Goal: Task Accomplishment & Management: Use online tool/utility

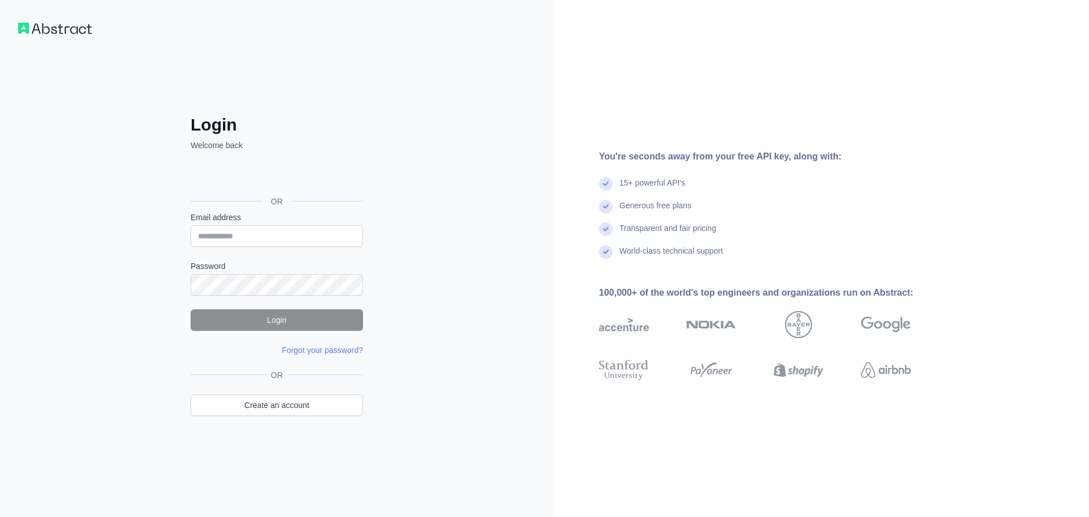
click at [298, 189] on div "OR" at bounding box center [277, 183] width 172 height 56
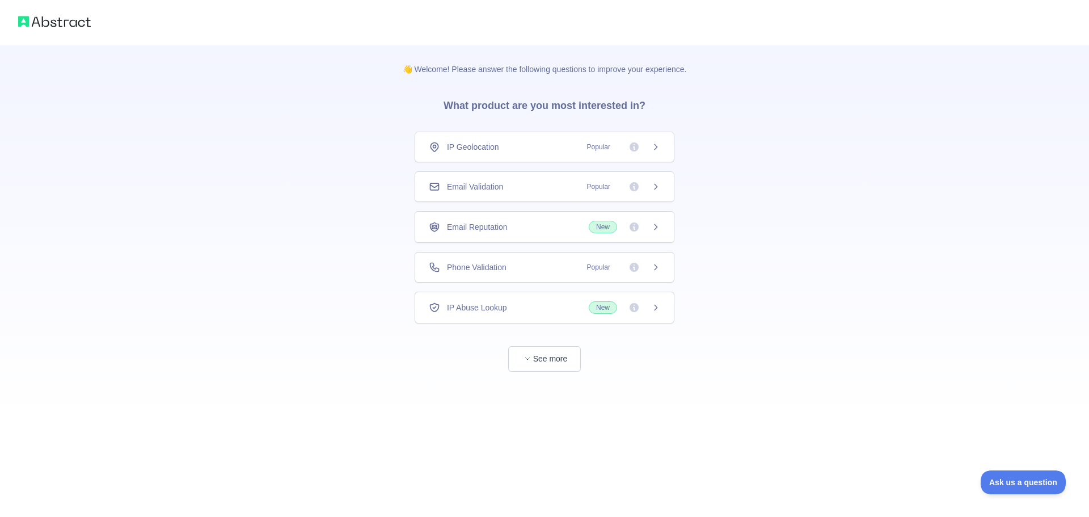
click at [519, 187] on div "Email Validation Popular" at bounding box center [544, 186] width 231 height 11
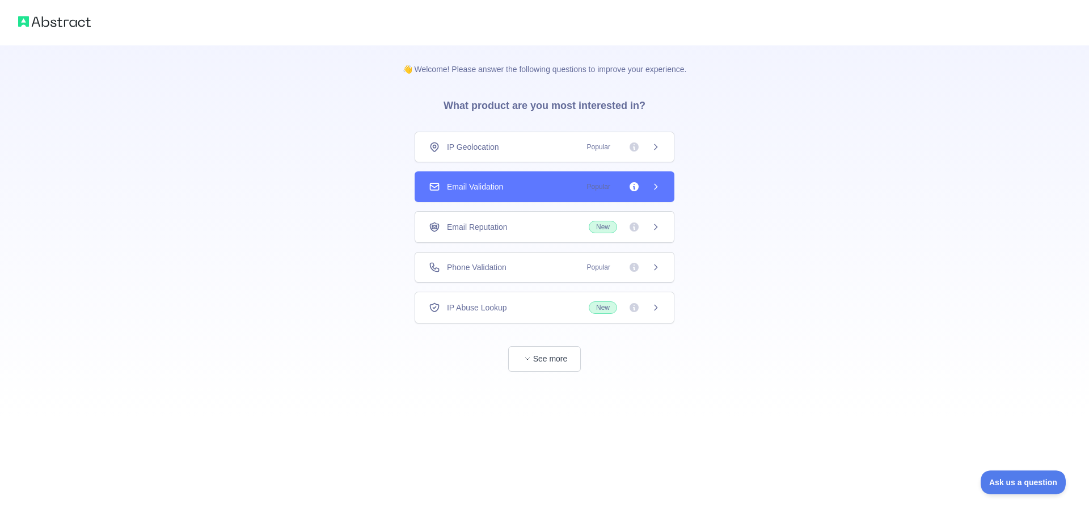
click at [524, 192] on div "Email Validation Popular" at bounding box center [544, 186] width 231 height 11
click at [521, 191] on div "Email Validation Popular" at bounding box center [544, 186] width 231 height 11
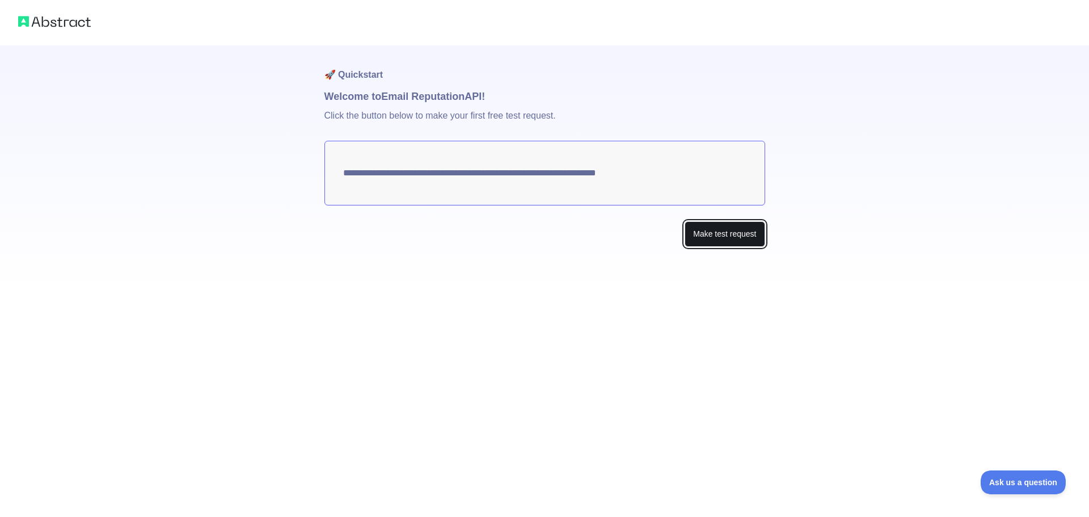
click at [697, 229] on button "Make test request" at bounding box center [724, 234] width 80 height 26
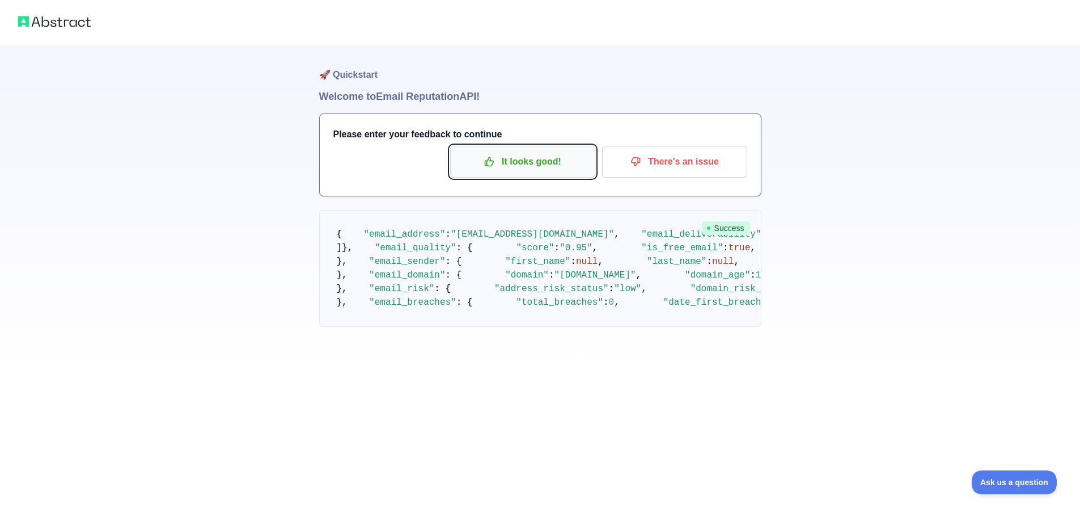
click at [513, 159] on p "It looks good!" at bounding box center [523, 161] width 128 height 19
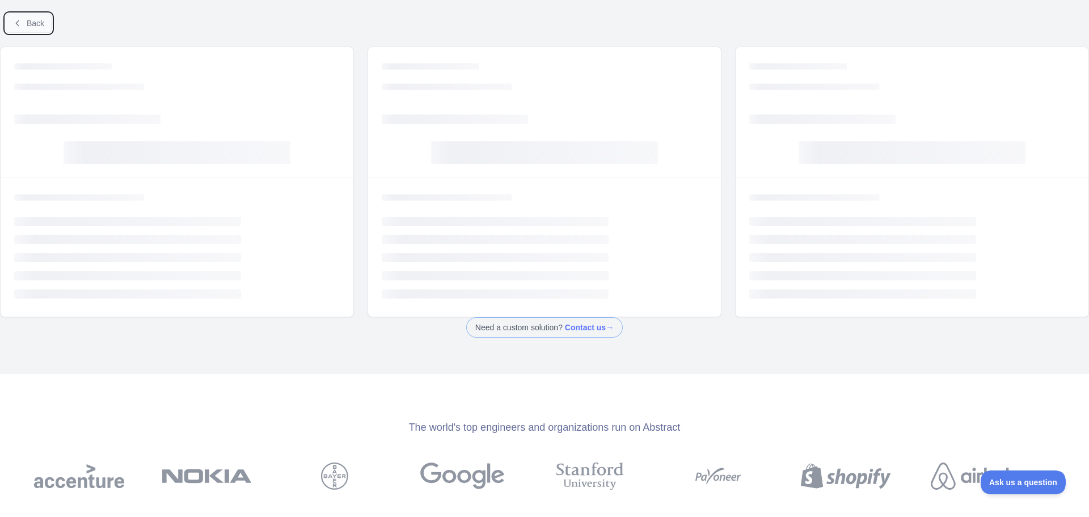
click at [33, 27] on span "Back" at bounding box center [36, 23] width 18 height 9
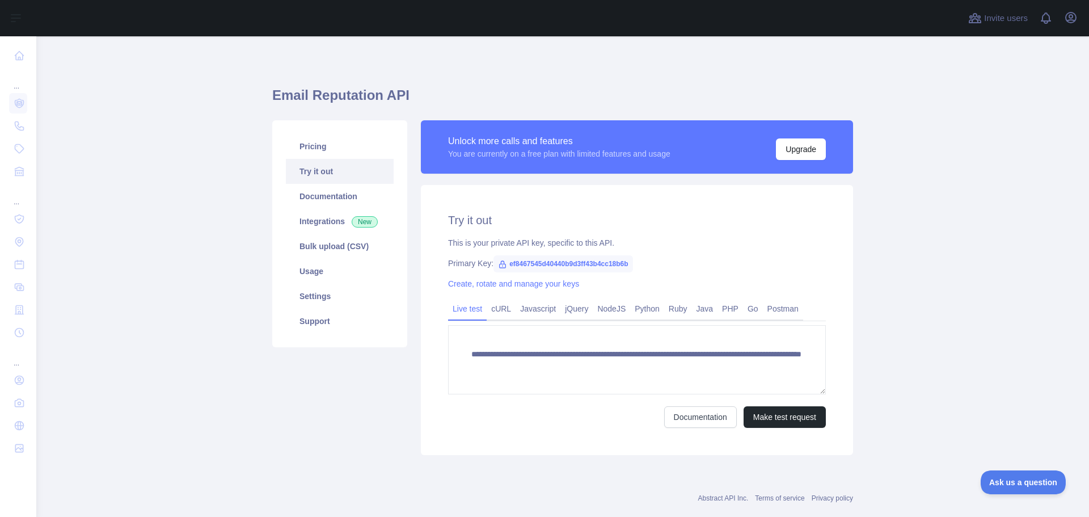
click at [555, 260] on span "ef8467545d40440b9d3ff43b4cc18b6b" at bounding box center [562, 263] width 139 height 17
copy span "ef8467545d40440b9d3ff43b4cc18b6b"
